Goal: Information Seeking & Learning: Learn about a topic

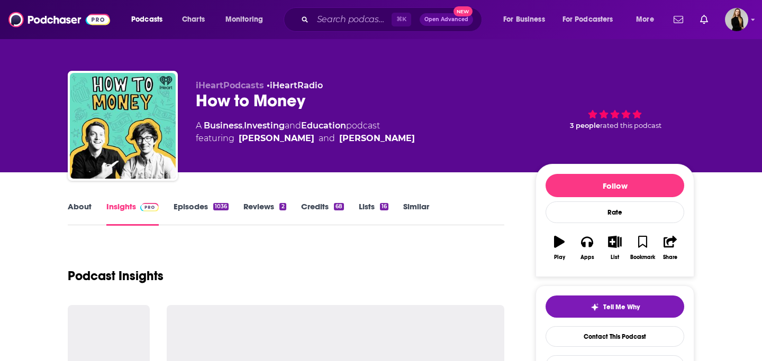
scroll to position [271, 0]
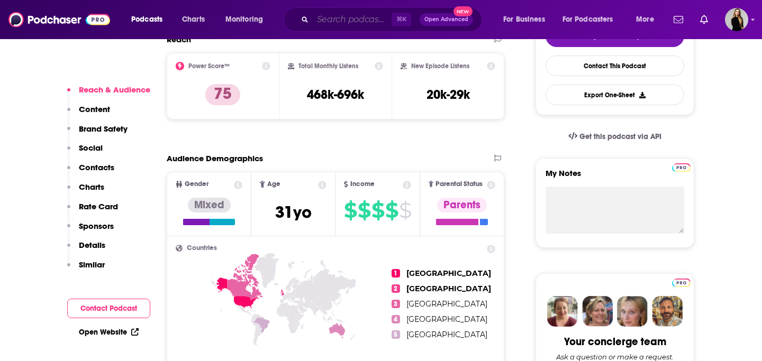
click at [339, 16] on input "Search podcasts, credits, & more..." at bounding box center [352, 19] width 79 height 17
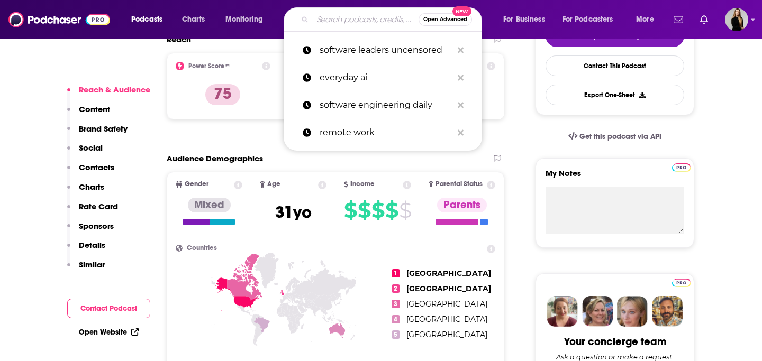
paste input "How to Money"
type input "How to Money"
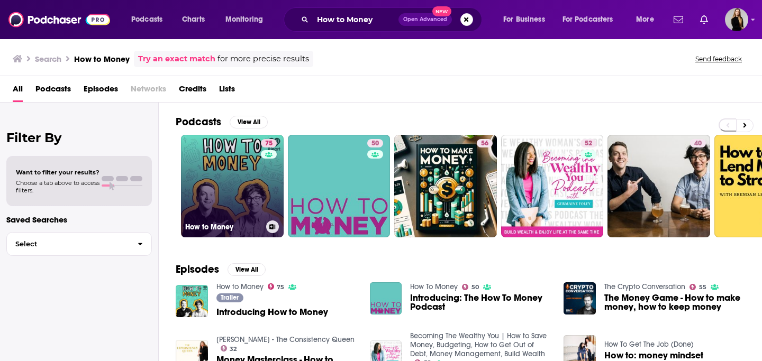
click at [224, 194] on link "75 How to Money" at bounding box center [232, 186] width 103 height 103
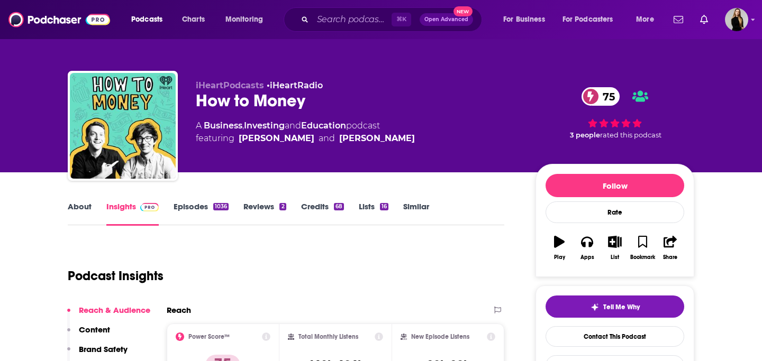
click at [74, 210] on link "About" at bounding box center [80, 214] width 24 height 24
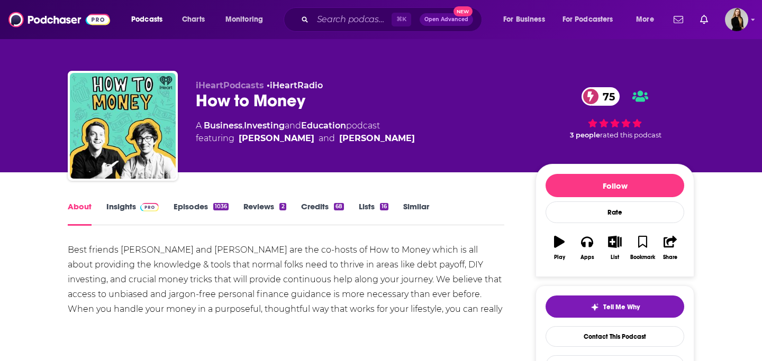
click at [115, 205] on link "Insights" at bounding box center [132, 214] width 52 height 24
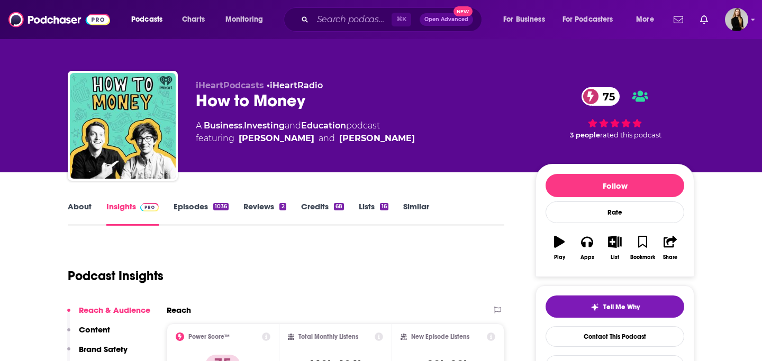
click at [330, 31] on div "⌘ K Open Advanced New" at bounding box center [383, 19] width 198 height 24
click at [335, 29] on div "⌘ K Open Advanced New" at bounding box center [383, 19] width 198 height 24
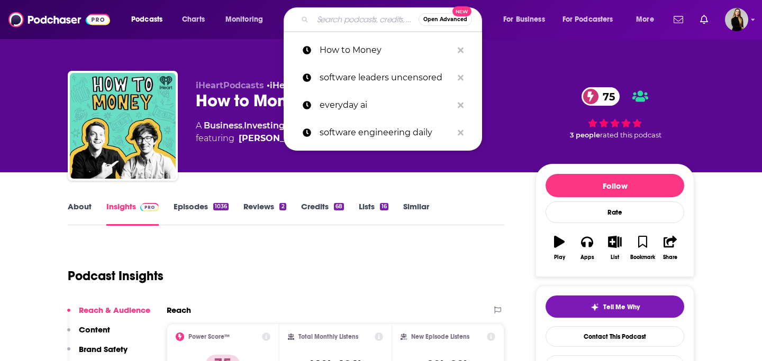
click at [341, 22] on input "Search podcasts, credits, & more..." at bounding box center [366, 19] width 106 height 17
click at [345, 54] on p "How to Money" at bounding box center [386, 51] width 133 height 28
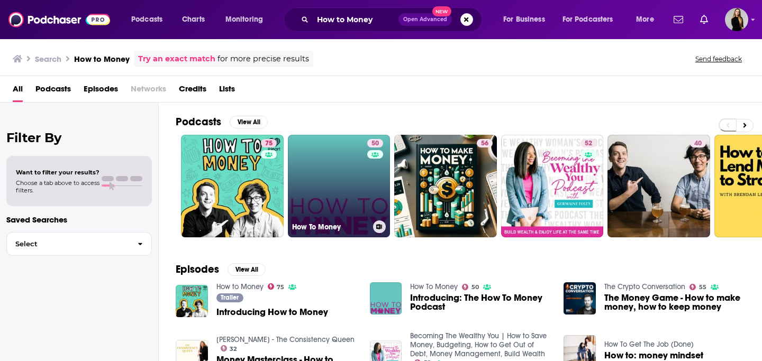
click at [331, 175] on link "50 How To Money" at bounding box center [339, 186] width 103 height 103
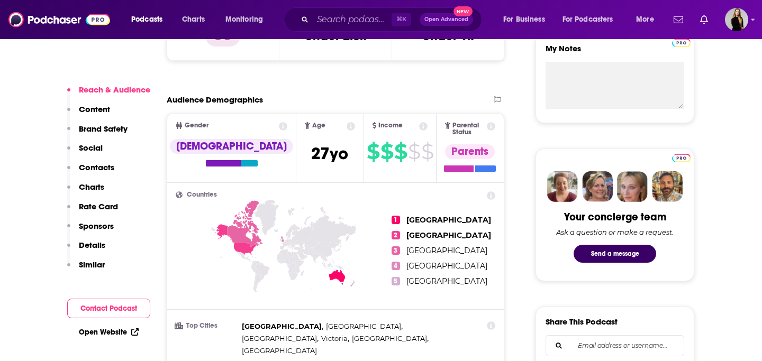
scroll to position [396, 0]
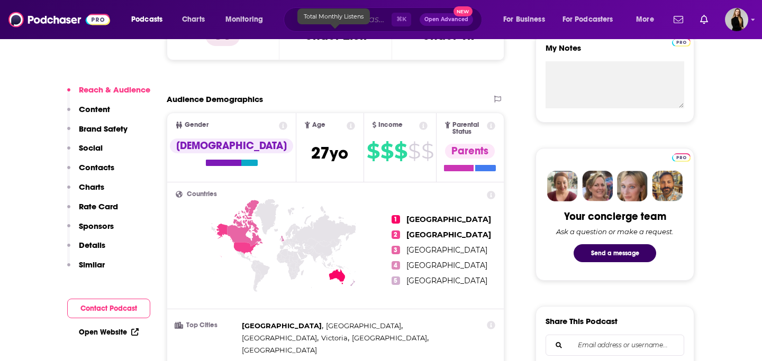
click at [359, 15] on input "Search podcasts, credits, & more..." at bounding box center [352, 19] width 79 height 17
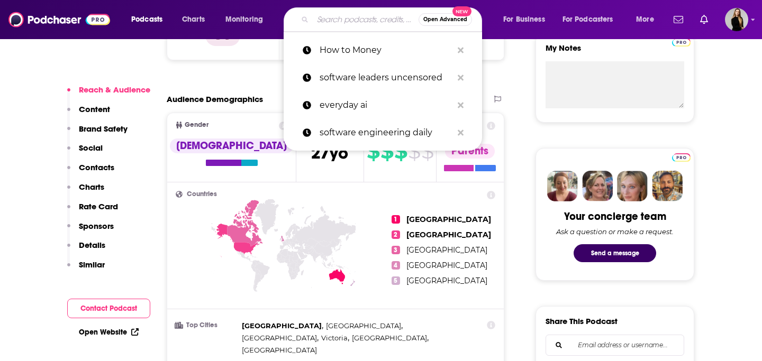
paste input "The Mentor with [PERSON_NAME]"
type input "The Mentor with [PERSON_NAME]"
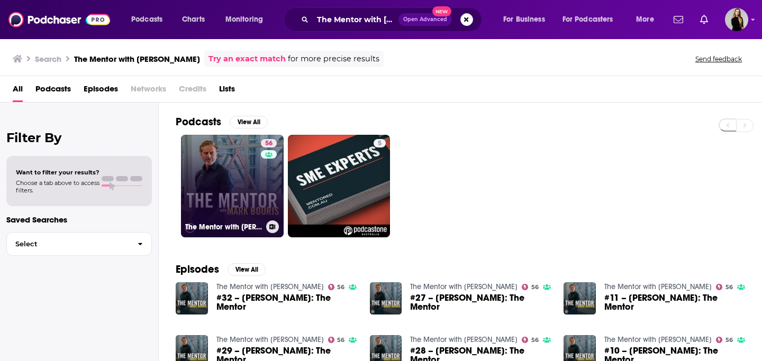
click at [257, 201] on link "56 The Mentor with [PERSON_NAME]" at bounding box center [232, 186] width 103 height 103
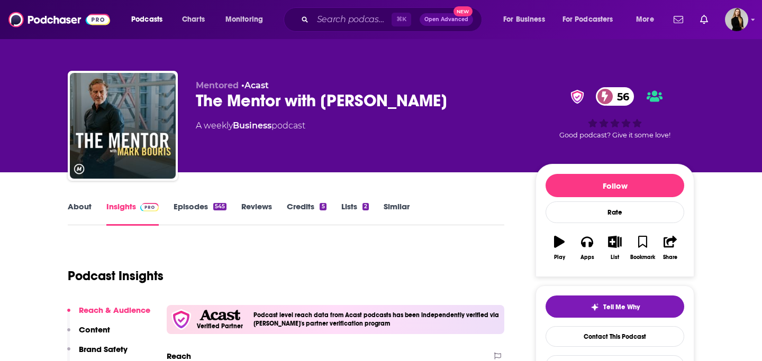
click at [210, 210] on link "Episodes 545" at bounding box center [200, 214] width 53 height 24
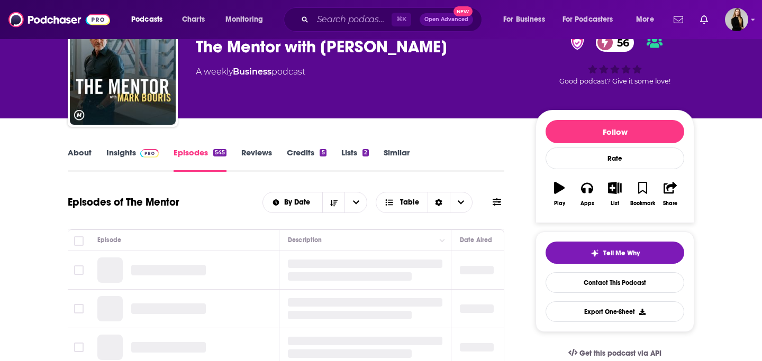
scroll to position [58, 0]
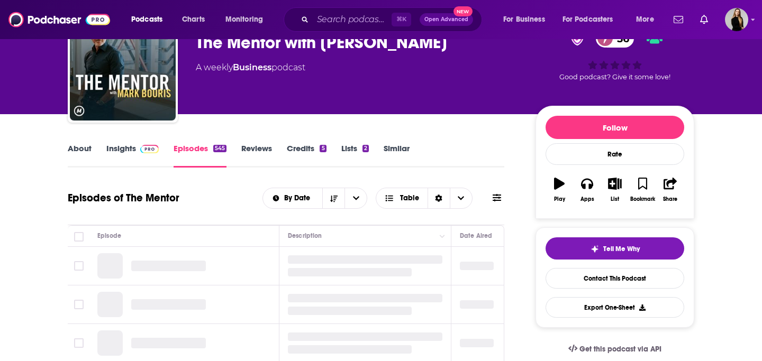
click at [134, 148] on link "Insights" at bounding box center [132, 155] width 52 height 24
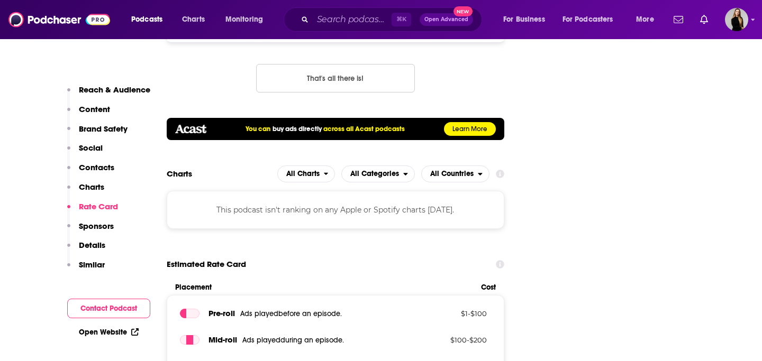
scroll to position [1637, 0]
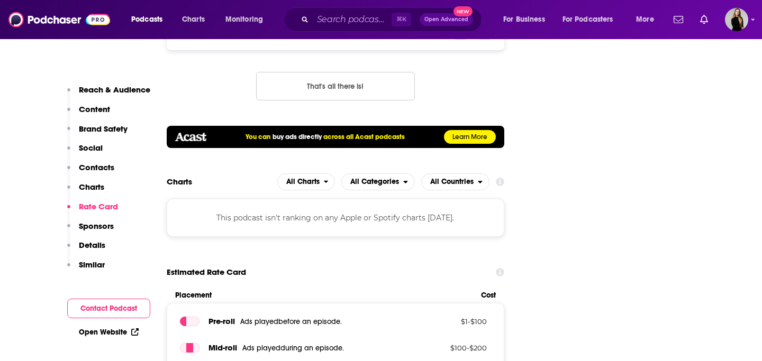
click at [91, 168] on p "Contacts" at bounding box center [96, 167] width 35 height 10
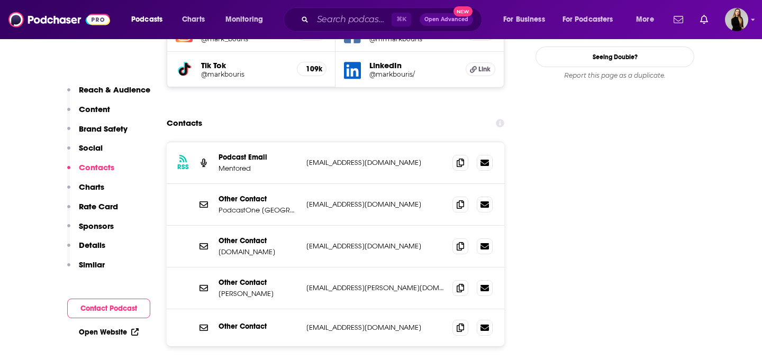
scroll to position [1344, 0]
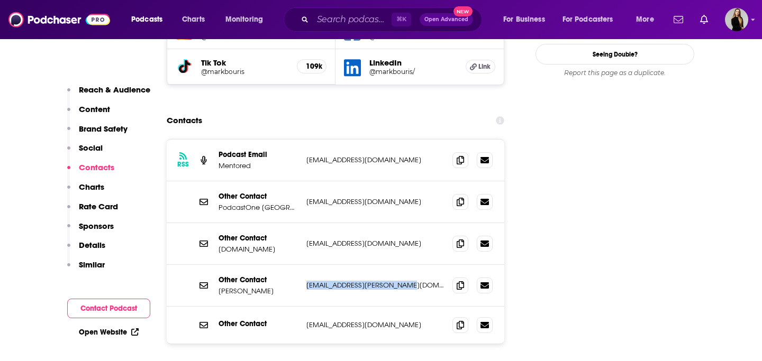
drag, startPoint x: 418, startPoint y: 242, endPoint x: 304, endPoint y: 245, distance: 114.9
click at [304, 265] on div "Other Contact [PERSON_NAME] [PERSON_NAME][EMAIL_ADDRESS][PERSON_NAME][DOMAIN_NA…" at bounding box center [336, 286] width 338 height 42
copy p "[EMAIL_ADDRESS][PERSON_NAME][DOMAIN_NAME]"
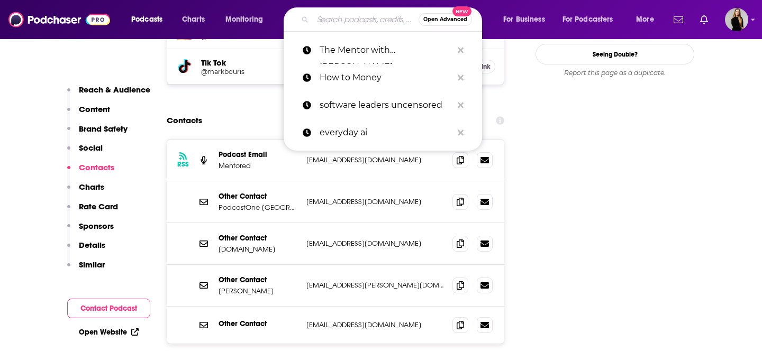
click at [362, 18] on input "Search podcasts, credits, & more..." at bounding box center [366, 19] width 106 height 17
paste input "Shameless"
type input "Shameless"
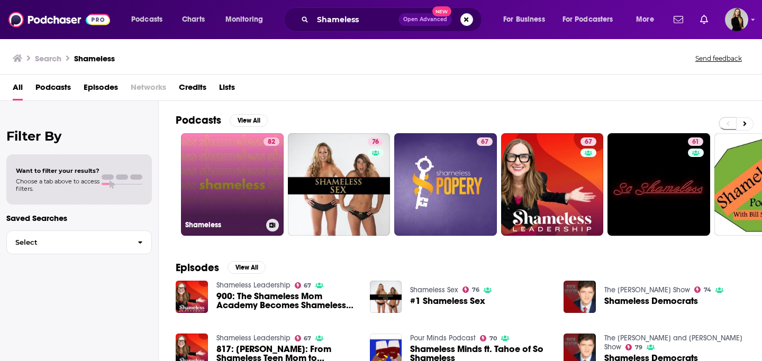
click at [225, 206] on link "82 Shameless" at bounding box center [232, 184] width 103 height 103
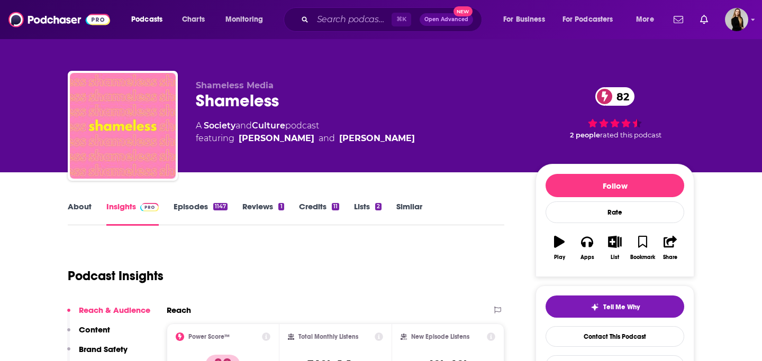
click at [189, 214] on link "Episodes 1147" at bounding box center [201, 214] width 54 height 24
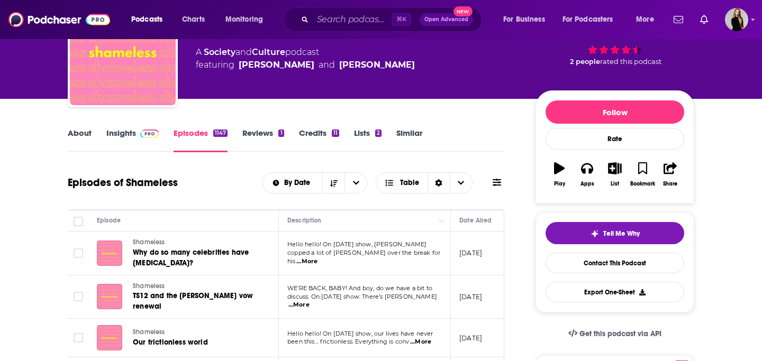
scroll to position [1, 0]
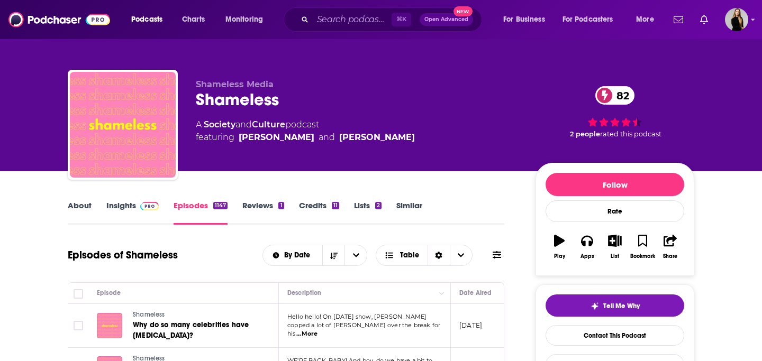
click at [72, 204] on link "About" at bounding box center [80, 213] width 24 height 24
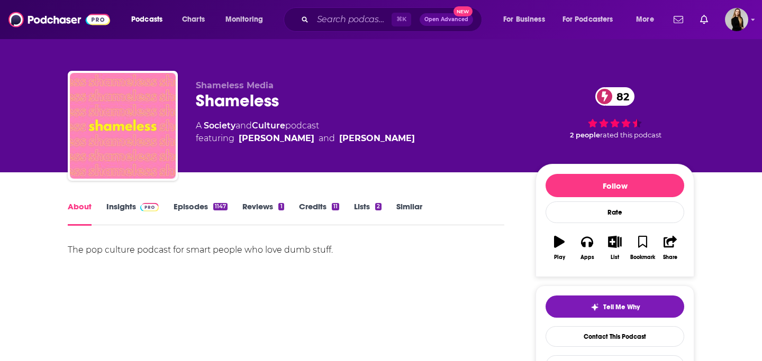
click at [400, 212] on link "Similar" at bounding box center [409, 214] width 26 height 24
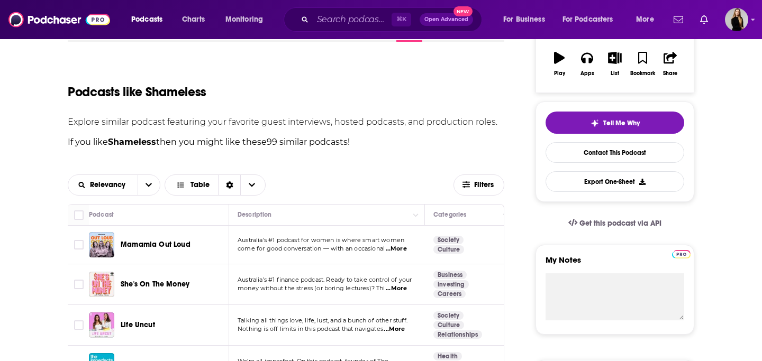
scroll to position [15, 0]
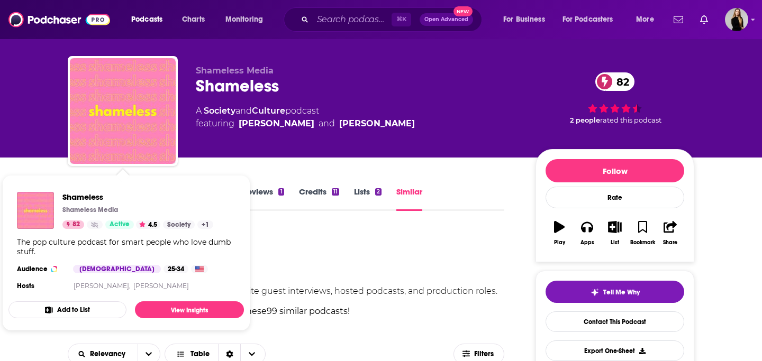
click at [76, 190] on div "Shameless Shameless Media 82 Active 4.5 Society + 1 The pop culture podcast for…" at bounding box center [125, 243] width 235 height 118
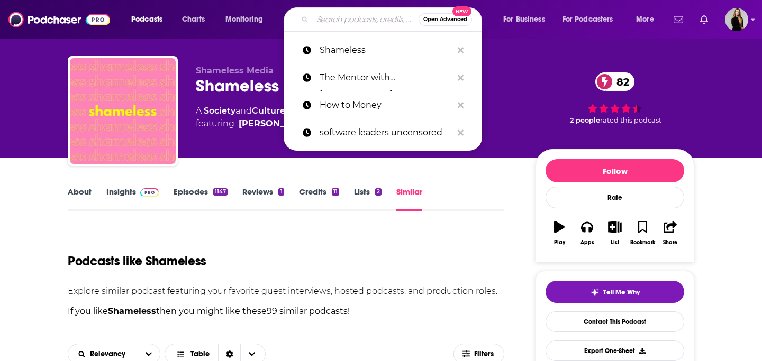
click at [356, 16] on input "Search podcasts, credits, & more..." at bounding box center [366, 19] width 106 height 17
paste input "My Millennial Money"
type input "My Millennial Money"
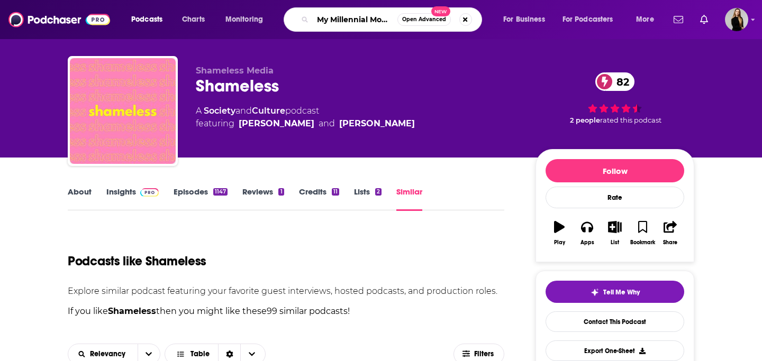
scroll to position [0, 4]
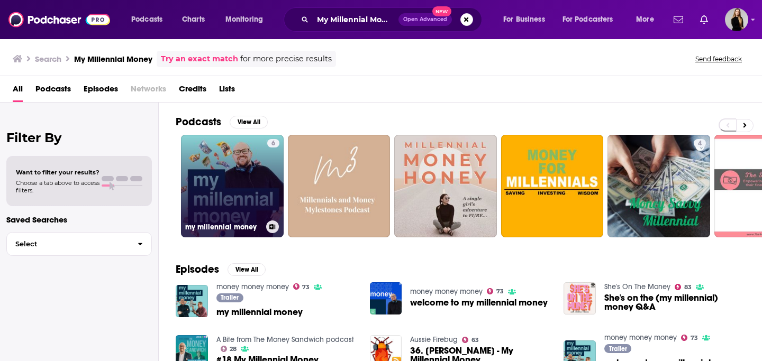
click at [227, 198] on link "6 my millennial money" at bounding box center [232, 186] width 103 height 103
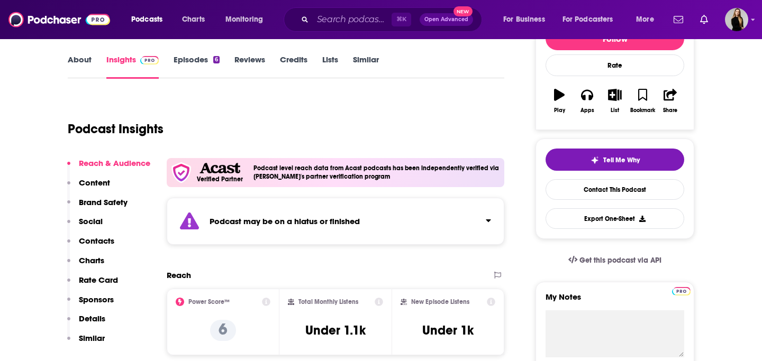
scroll to position [151, 0]
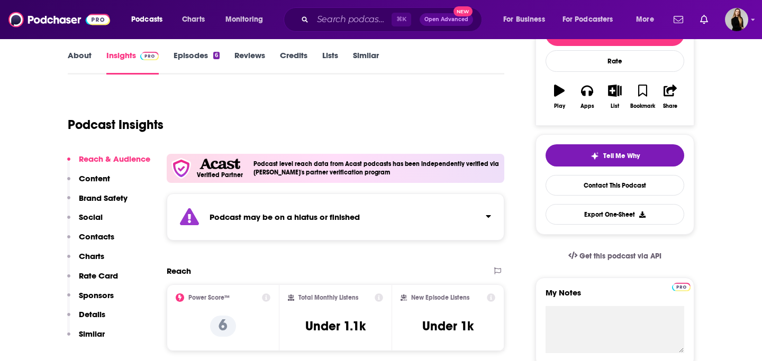
click at [485, 215] on button "Click to expand status details" at bounding box center [484, 214] width 14 height 15
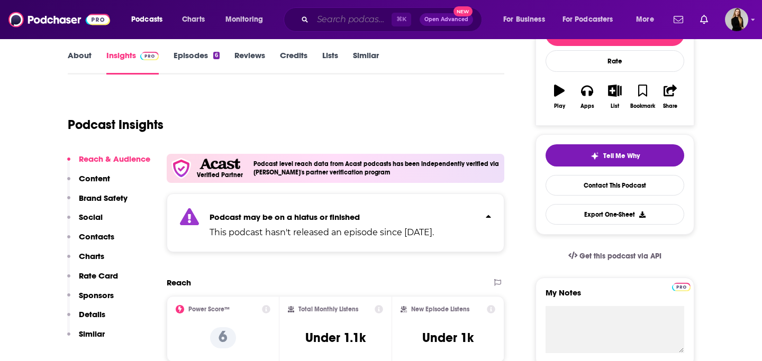
click at [351, 14] on input "Search podcasts, credits, & more..." at bounding box center [352, 19] width 79 height 17
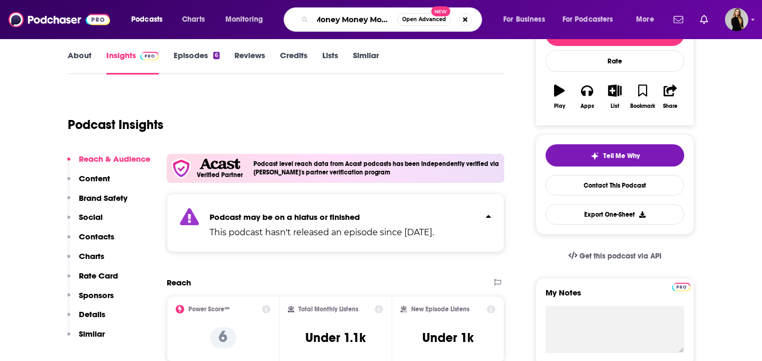
type input "Money Money Money"
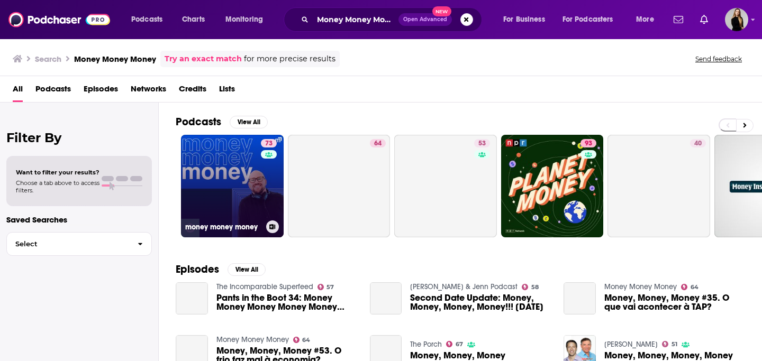
click at [233, 179] on link "73 money money money" at bounding box center [232, 186] width 103 height 103
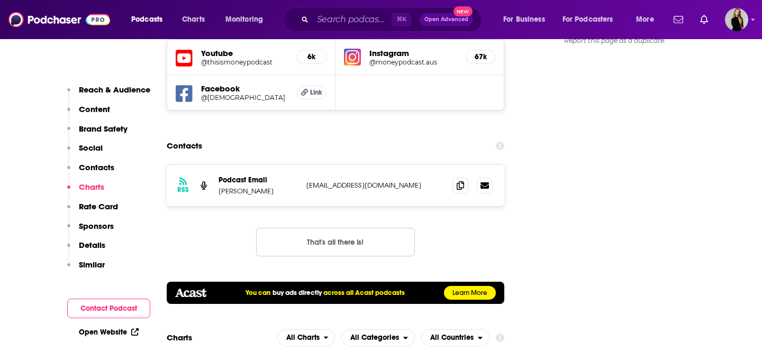
scroll to position [1248, 0]
